Goal: Task Accomplishment & Management: Use online tool/utility

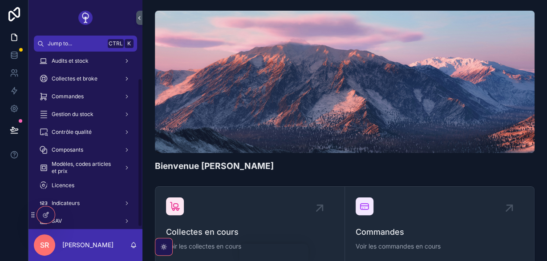
scroll to position [34, 0]
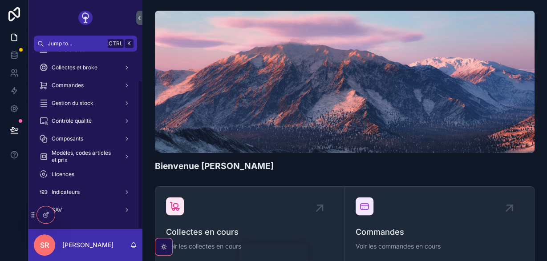
click at [92, 84] on div "Commandes" at bounding box center [85, 85] width 93 height 14
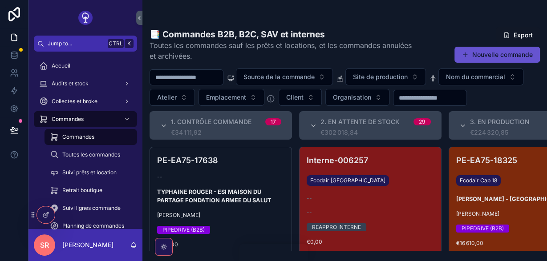
click at [105, 105] on div "Collectes et broke" at bounding box center [85, 101] width 93 height 14
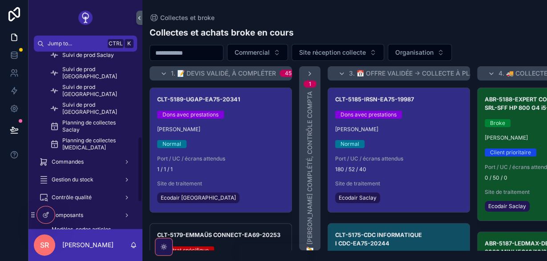
scroll to position [262, 0]
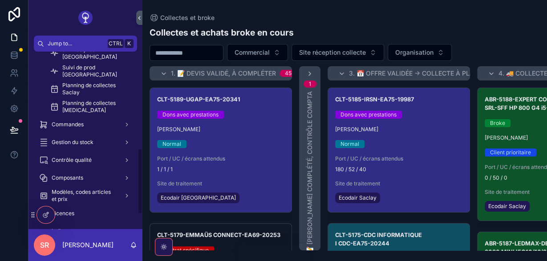
click at [85, 145] on span "Gestion du stock" at bounding box center [73, 142] width 42 height 7
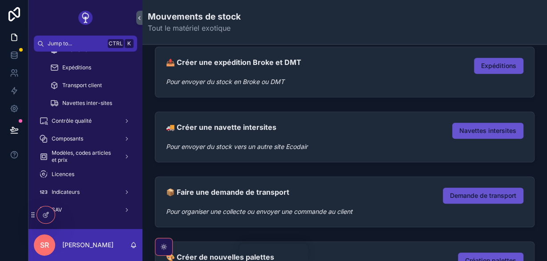
scroll to position [207, 0]
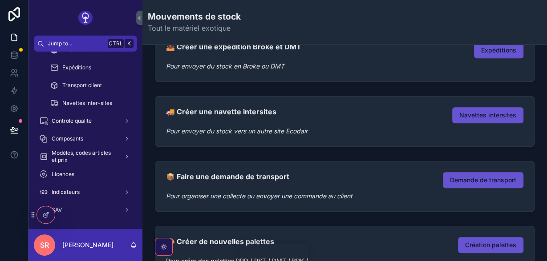
click at [480, 120] on button "Navettes intersites" at bounding box center [487, 115] width 71 height 16
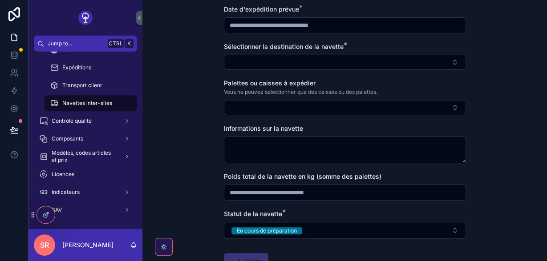
scroll to position [103, 0]
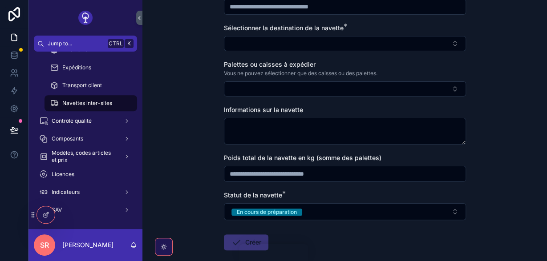
click at [333, 45] on button "Select Button" at bounding box center [345, 43] width 242 height 15
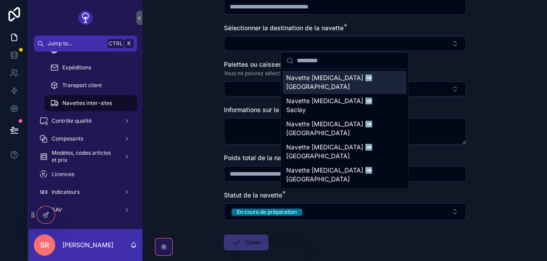
click at [333, 45] on button "Select Button" at bounding box center [345, 43] width 242 height 15
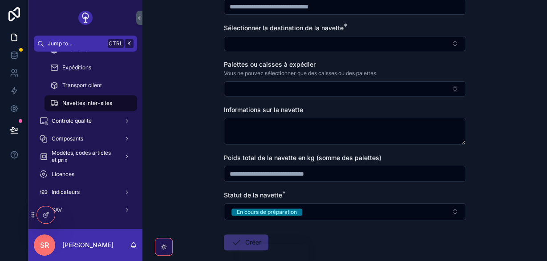
click at [268, 87] on button "Select Button" at bounding box center [345, 88] width 242 height 15
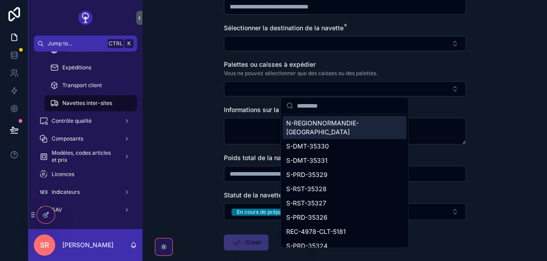
click at [268, 87] on button "Select Button" at bounding box center [345, 88] width 242 height 15
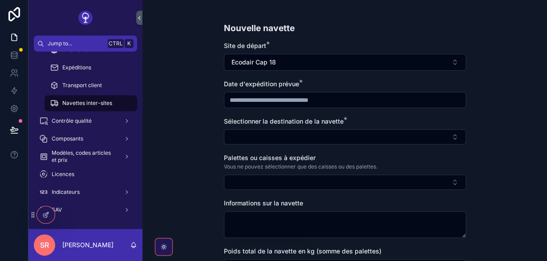
scroll to position [0, 0]
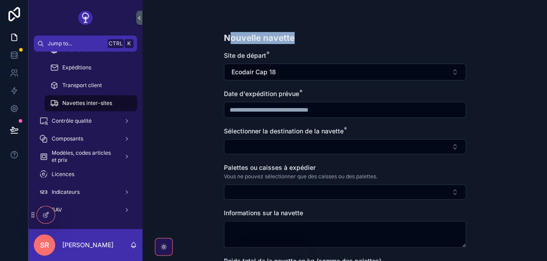
drag, startPoint x: 233, startPoint y: 33, endPoint x: 300, endPoint y: 39, distance: 67.1
click at [295, 39] on h1 "Nouvelle navette" at bounding box center [259, 38] width 71 height 12
click at [95, 104] on span "Navettes inter-sites" at bounding box center [87, 103] width 50 height 7
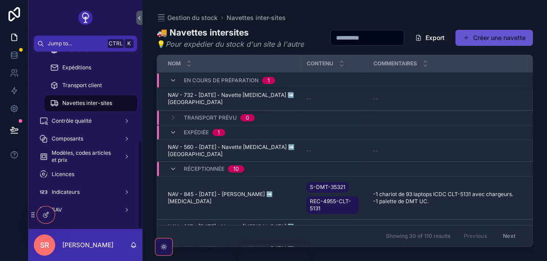
click at [94, 104] on span "Navettes inter-sites" at bounding box center [87, 103] width 50 height 7
